Goal: Find specific page/section: Find specific page/section

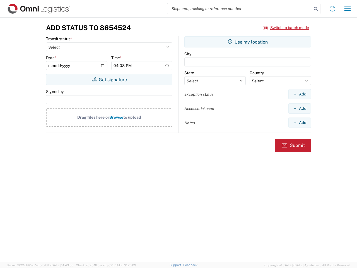
click at [240, 9] on input "search" at bounding box center [239, 8] width 145 height 11
click at [316, 9] on icon at bounding box center [316, 9] width 8 height 8
click at [333, 9] on icon at bounding box center [332, 8] width 9 height 9
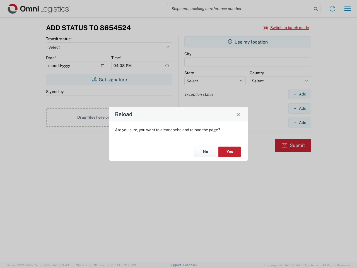
click at [348, 9] on div "Reload Are you sure, you want to clear cache and reload the page? No Yes" at bounding box center [178, 134] width 357 height 268
click at [287, 28] on div "Reload Are you sure, you want to clear cache and reload the page? No Yes" at bounding box center [178, 134] width 357 height 268
click at [109, 80] on div "Reload Are you sure, you want to clear cache and reload the page? No Yes" at bounding box center [178, 134] width 357 height 268
click at [248, 42] on div "Reload Are you sure, you want to clear cache and reload the page? No Yes" at bounding box center [178, 134] width 357 height 268
click at [300, 94] on div "Reload Are you sure, you want to clear cache and reload the page? No Yes" at bounding box center [178, 134] width 357 height 268
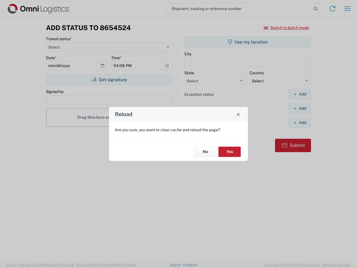
click at [300, 108] on div "Reload Are you sure, you want to clear cache and reload the page? No Yes" at bounding box center [178, 134] width 357 height 268
click at [300, 123] on div "Reload Are you sure, you want to clear cache and reload the page? No Yes" at bounding box center [178, 134] width 357 height 268
